Goal: Information Seeking & Learning: Learn about a topic

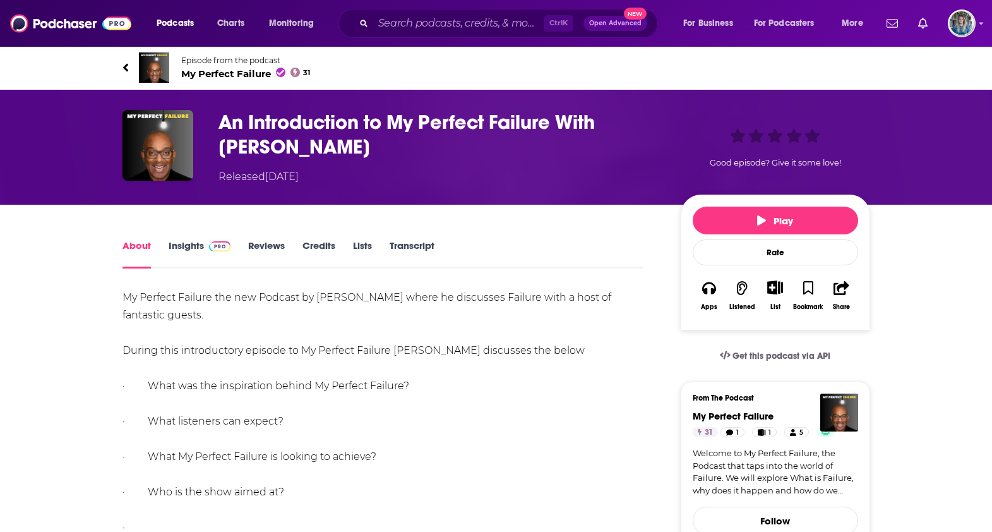
scroll to position [473, 0]
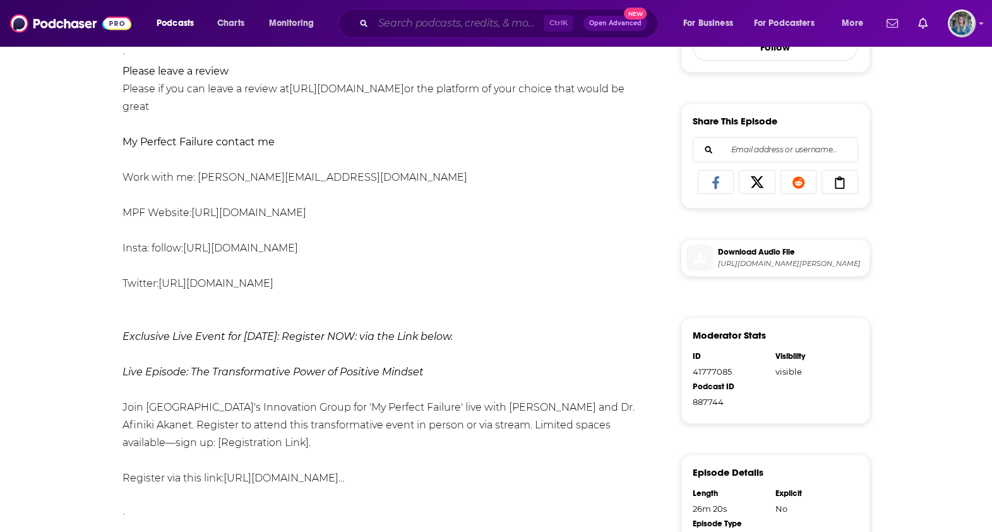
click at [452, 26] on input "Search podcasts, credits, & more..." at bounding box center [458, 23] width 170 height 20
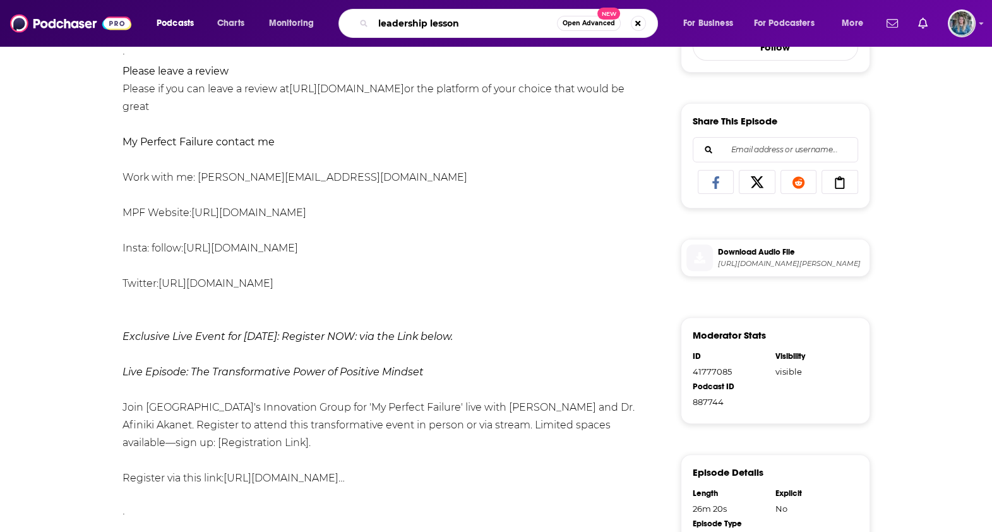
type input "leadership lessons"
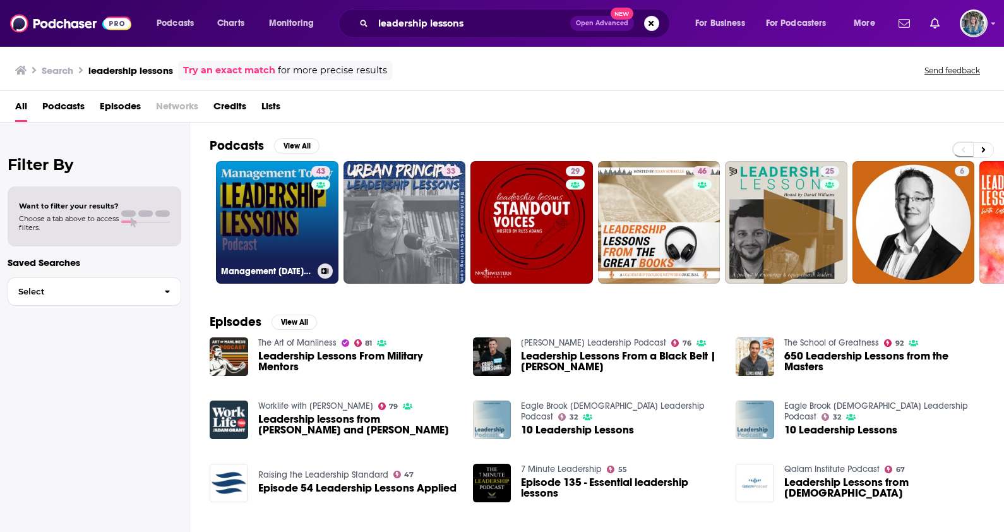
click at [300, 200] on link "43 Management [DATE] Leadership Lessons" at bounding box center [277, 222] width 122 height 122
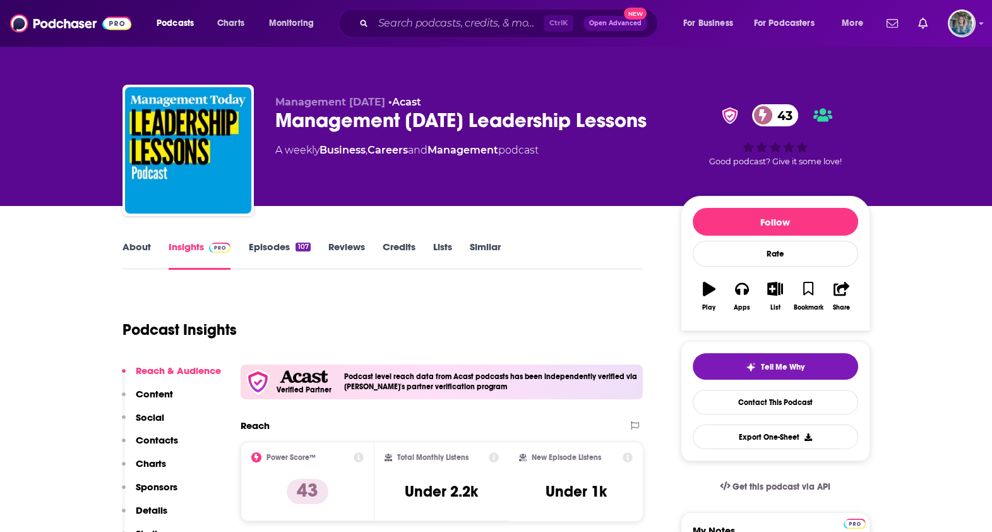
click at [147, 243] on link "About" at bounding box center [136, 255] width 28 height 29
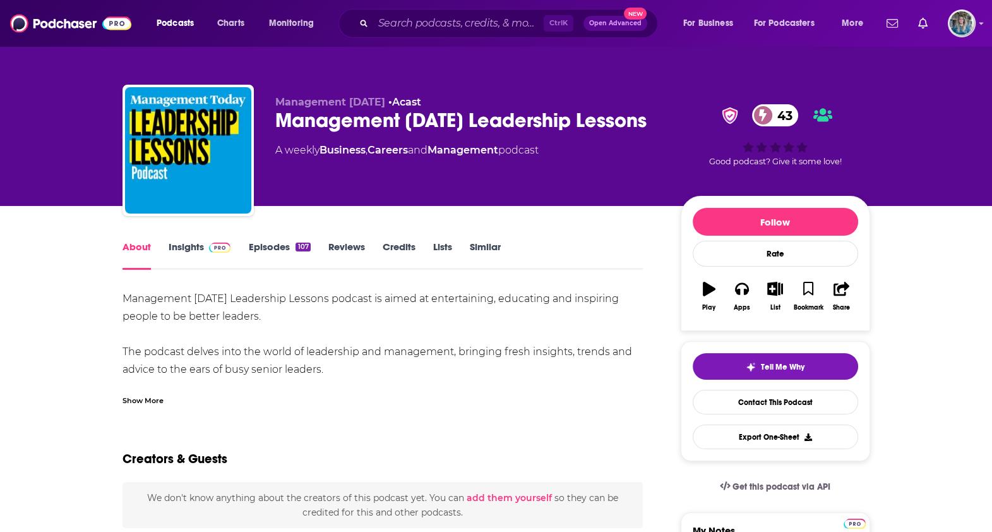
drag, startPoint x: 386, startPoint y: 297, endPoint x: 408, endPoint y: 311, distance: 26.6
click at [408, 311] on div "Management [DATE] Leadership Lessons podcast is aimed at entertaining, educatin…" at bounding box center [382, 405] width 521 height 230
copy div "aimed at entertaining, educating and inspiring people to be better leaders."
click at [271, 243] on link "Episodes 107" at bounding box center [279, 255] width 62 height 29
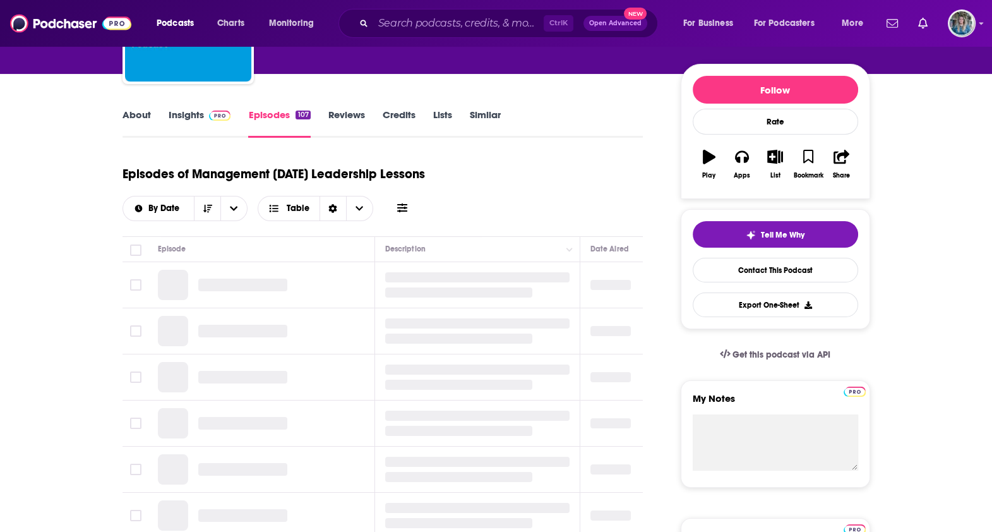
scroll to position [157, 0]
